Goal: Find specific page/section: Find specific page/section

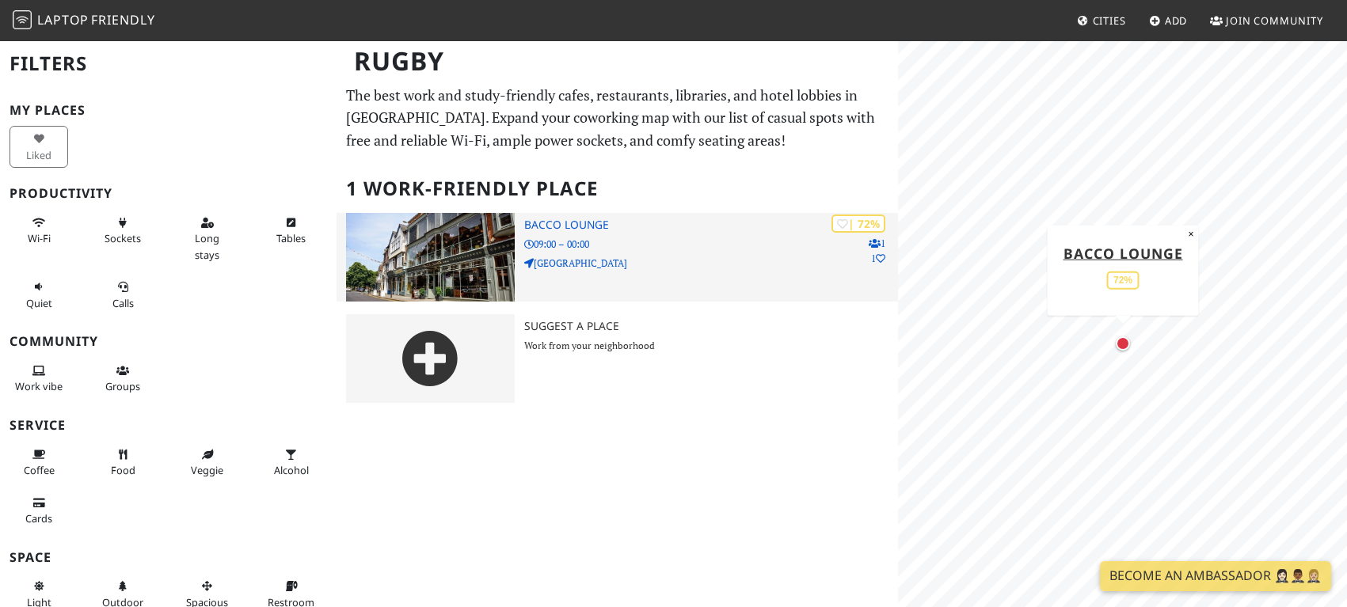
click at [450, 260] on img at bounding box center [430, 257] width 168 height 89
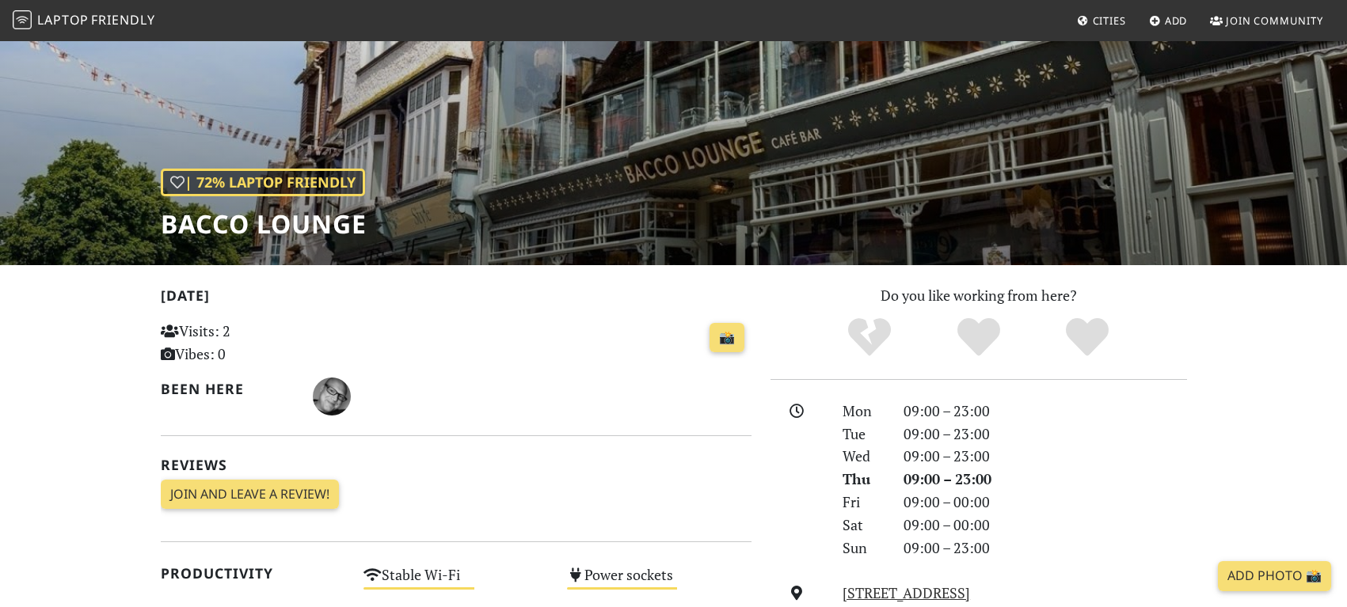
scroll to position [127, 0]
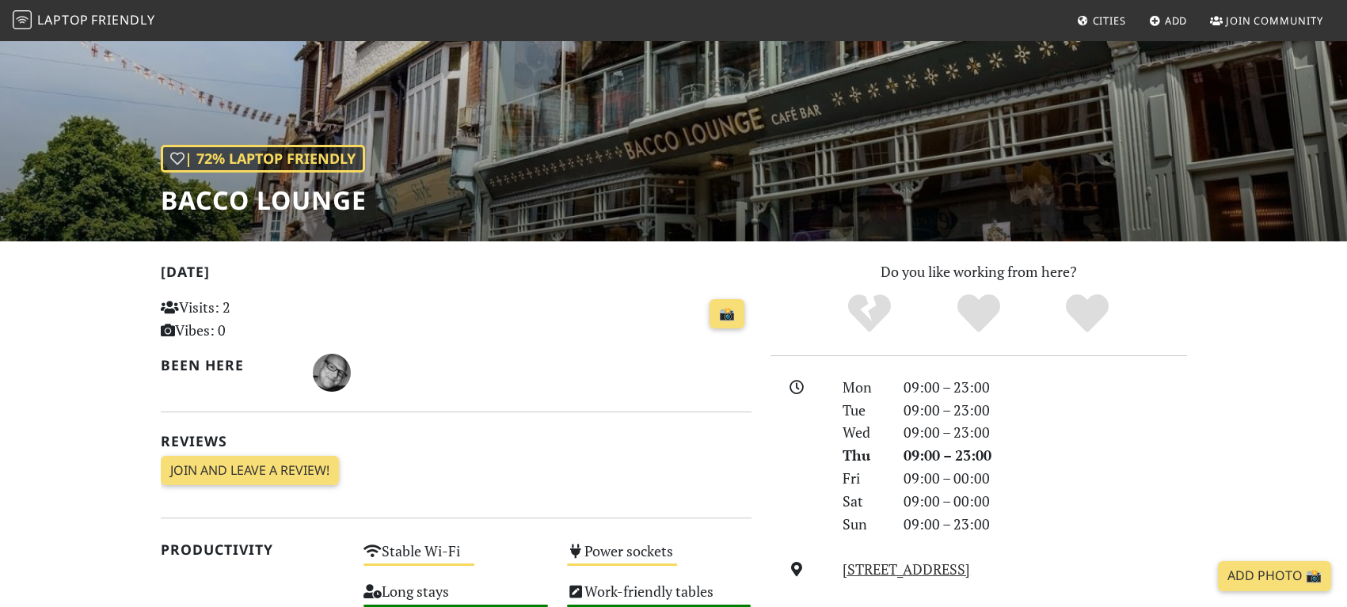
click at [291, 197] on h1 "Bacco Lounge" at bounding box center [264, 200] width 206 height 30
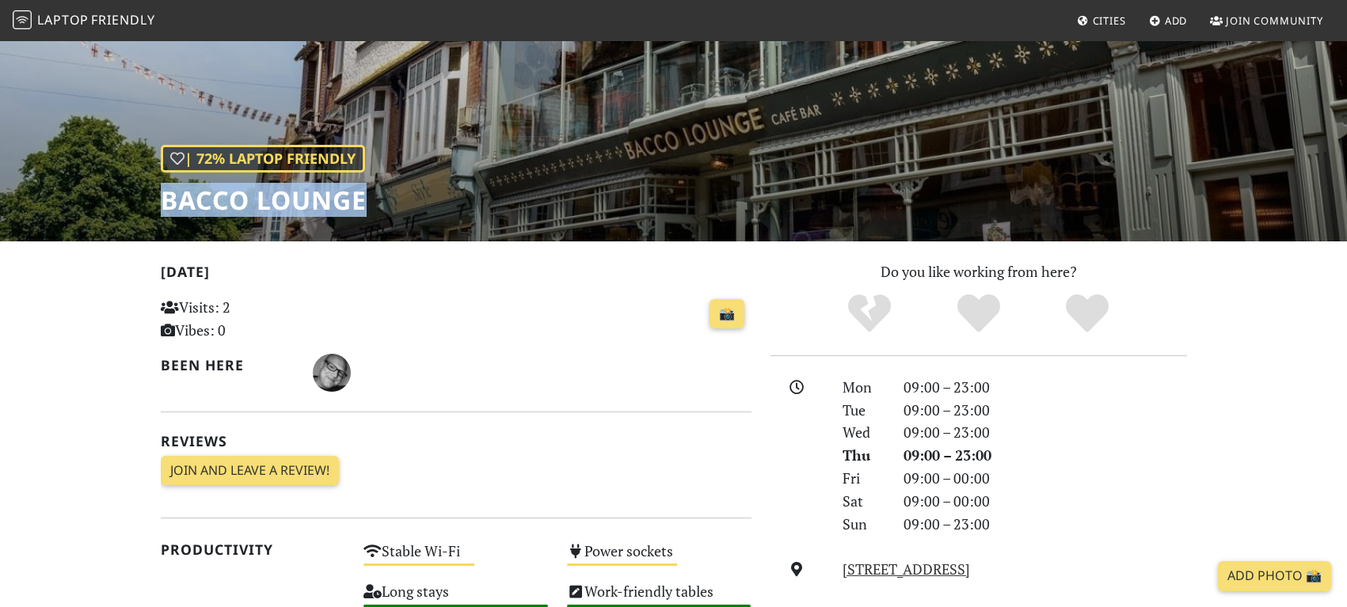
copy div "Bacco Lounge"
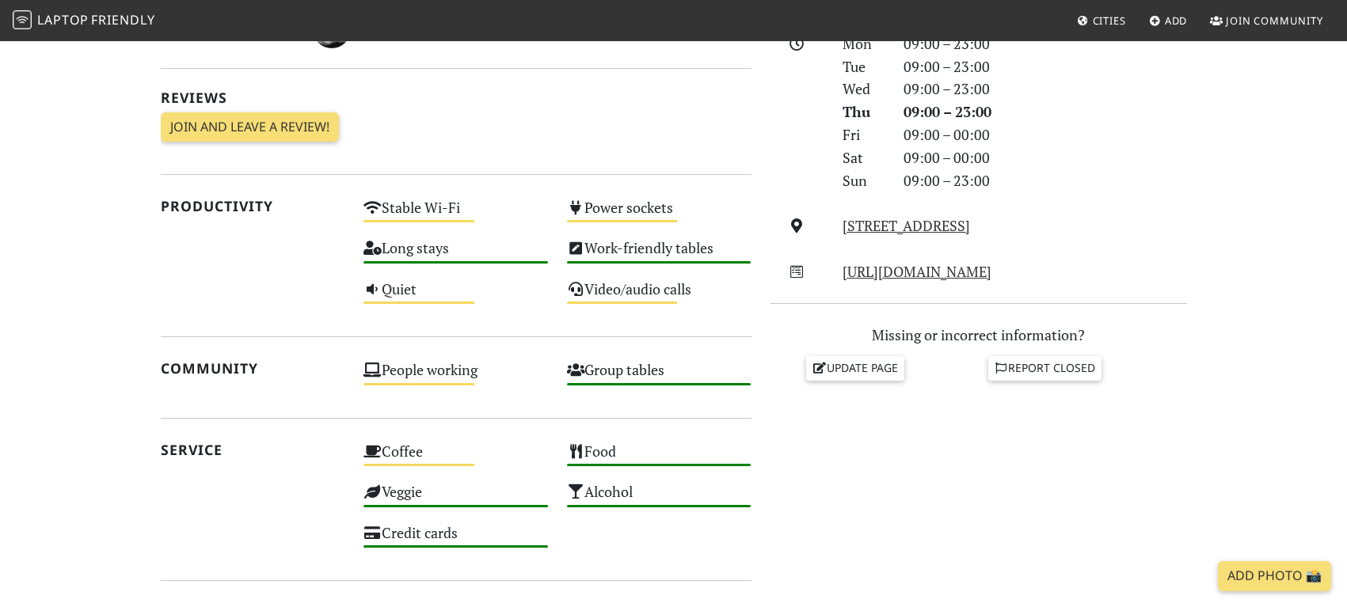
scroll to position [0, 0]
